Goal: Task Accomplishment & Management: Manage account settings

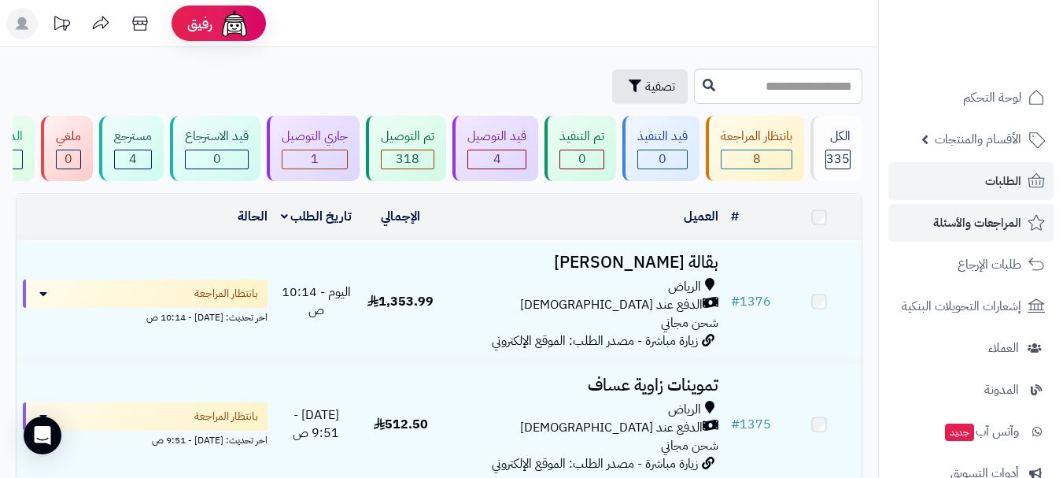
scroll to position [1338, 0]
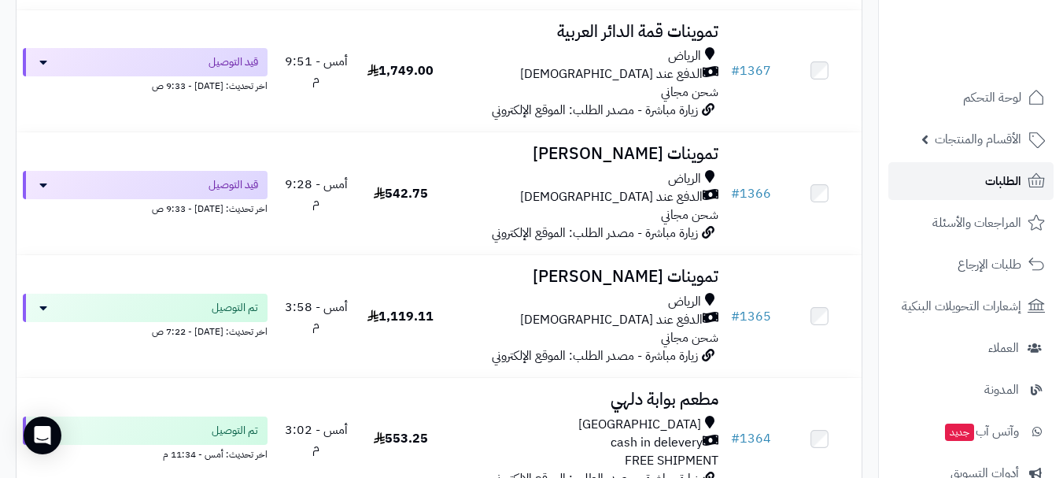
click at [973, 172] on link "الطلبات" at bounding box center [970, 181] width 165 height 38
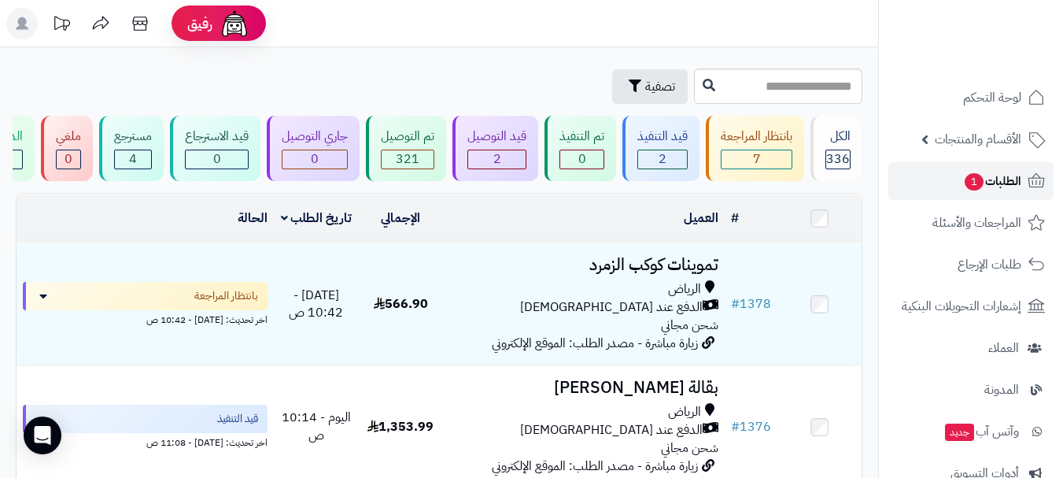
click at [990, 184] on span "الطلبات 1" at bounding box center [992, 181] width 58 height 22
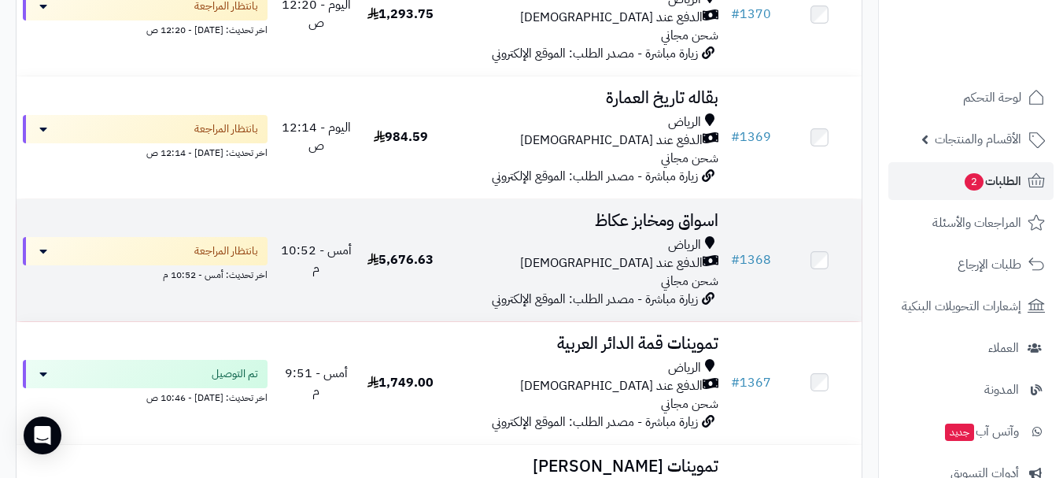
scroll to position [1259, 0]
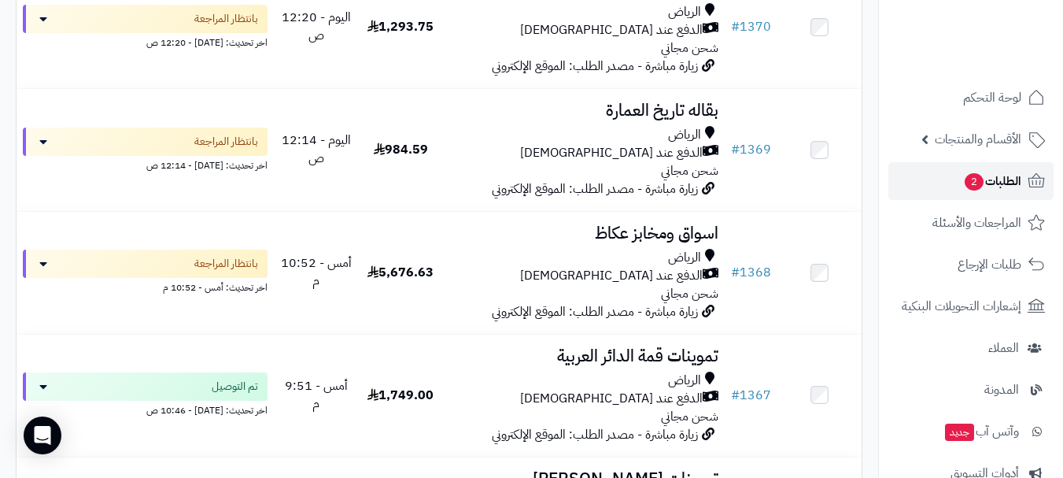
click at [937, 177] on link "الطلبات 2" at bounding box center [970, 181] width 165 height 38
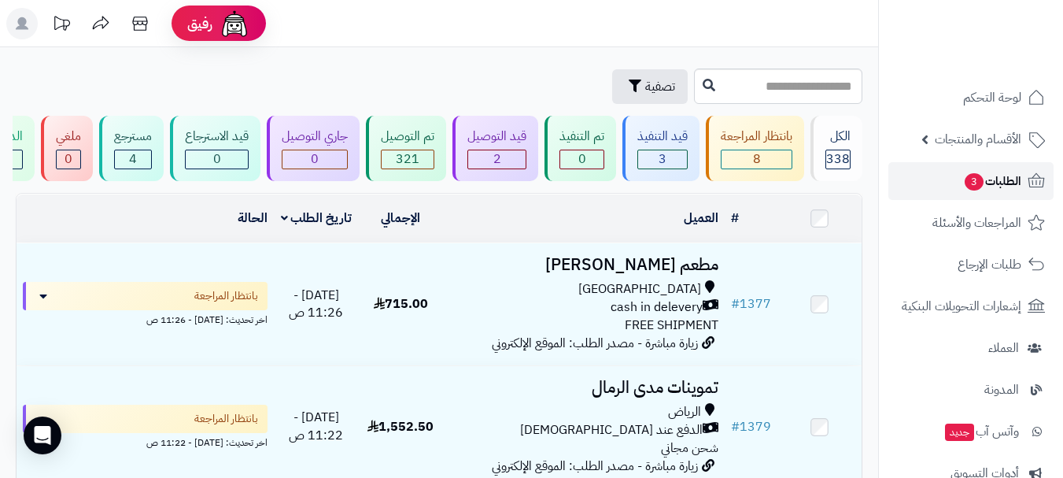
click at [933, 197] on link "الطلبات 3" at bounding box center [970, 181] width 165 height 38
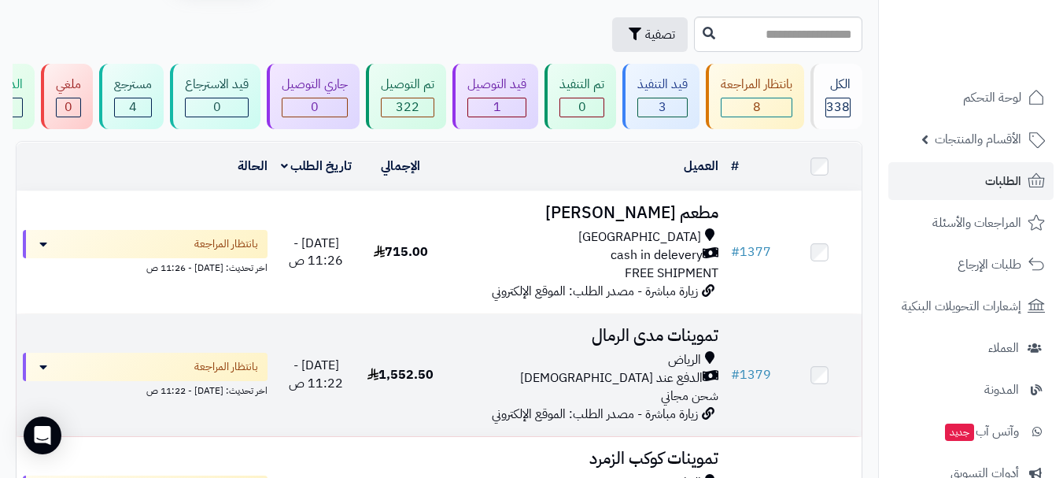
scroll to position [79, 0]
